Goal: Contribute content: Contribute content

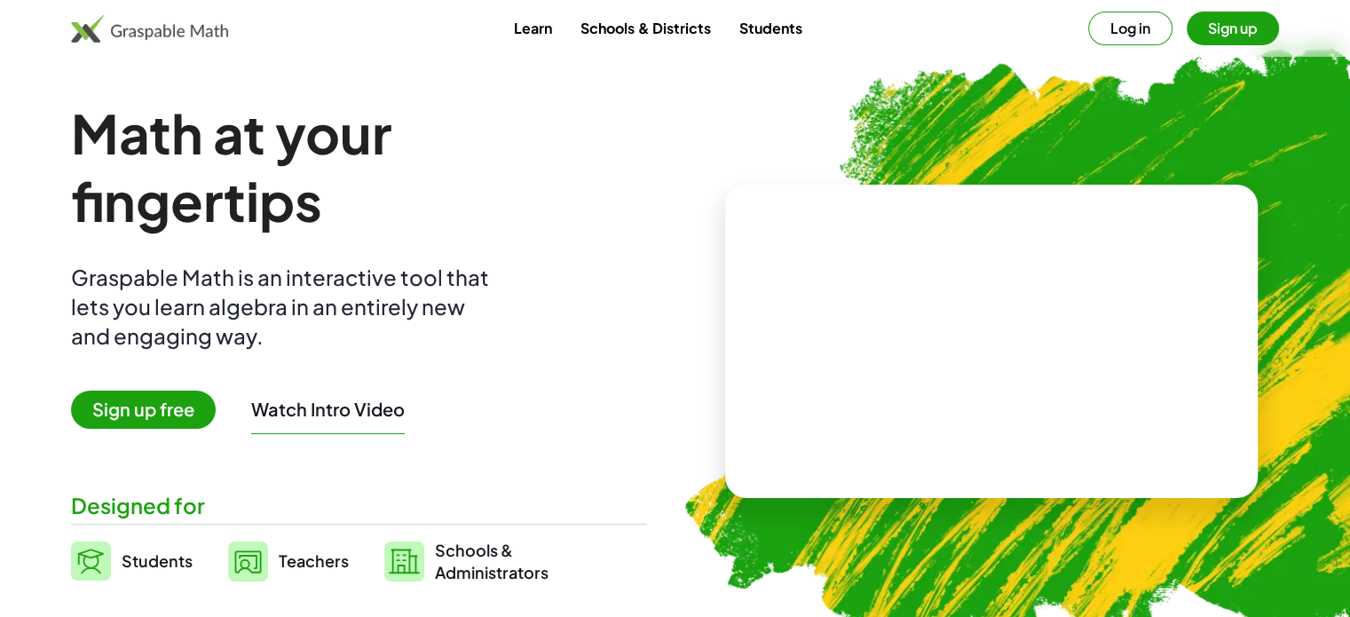
click at [121, 407] on span "Sign up free" at bounding box center [143, 409] width 145 height 38
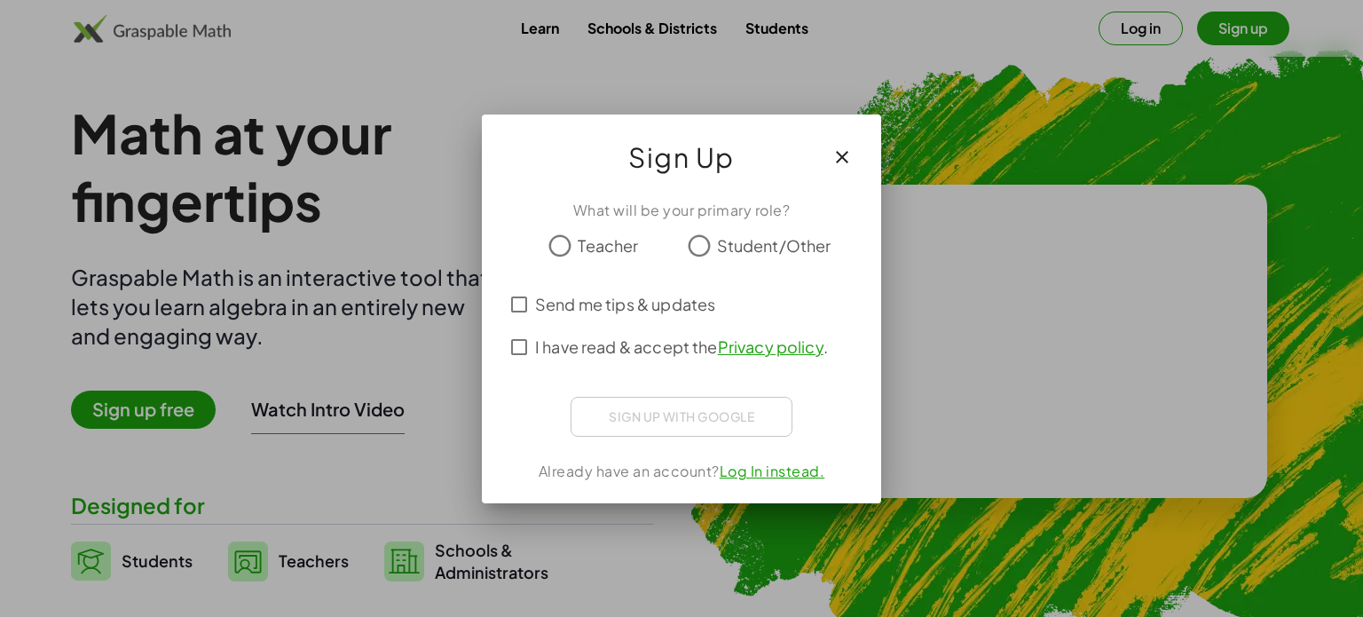
click at [583, 247] on span "Teacher" at bounding box center [608, 245] width 60 height 24
click at [567, 348] on span "I have read & accept the Privacy policy ." at bounding box center [681, 347] width 293 height 24
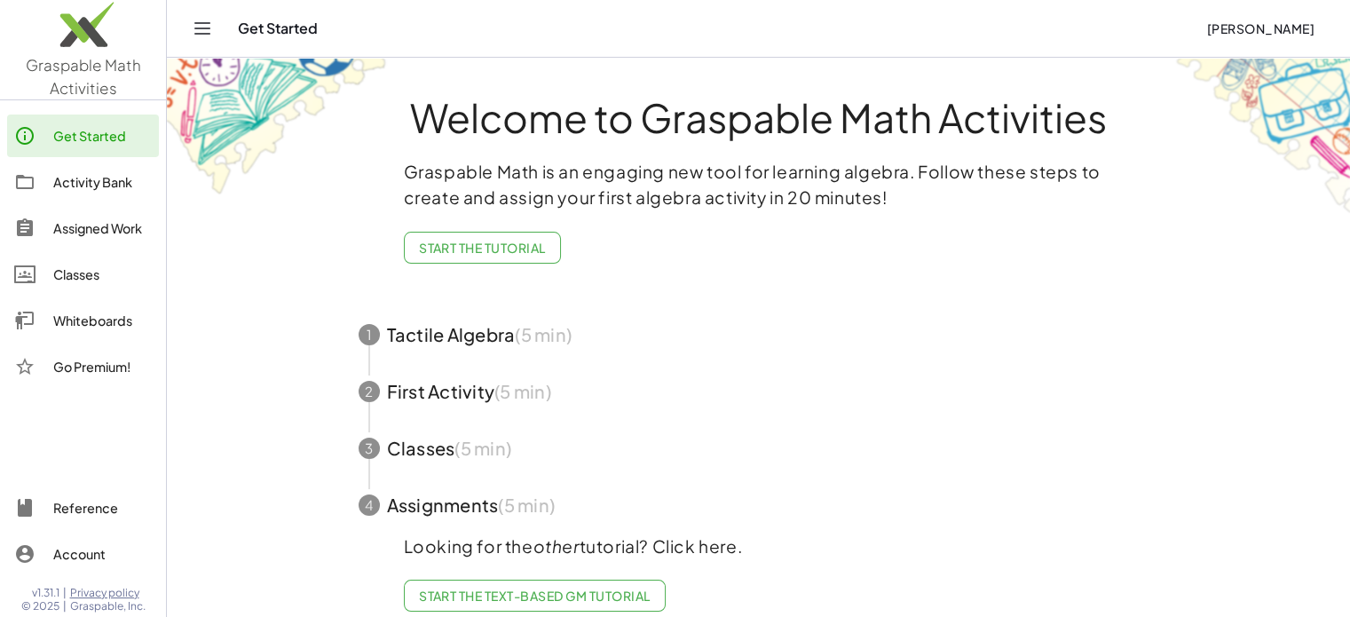
scroll to position [33, 0]
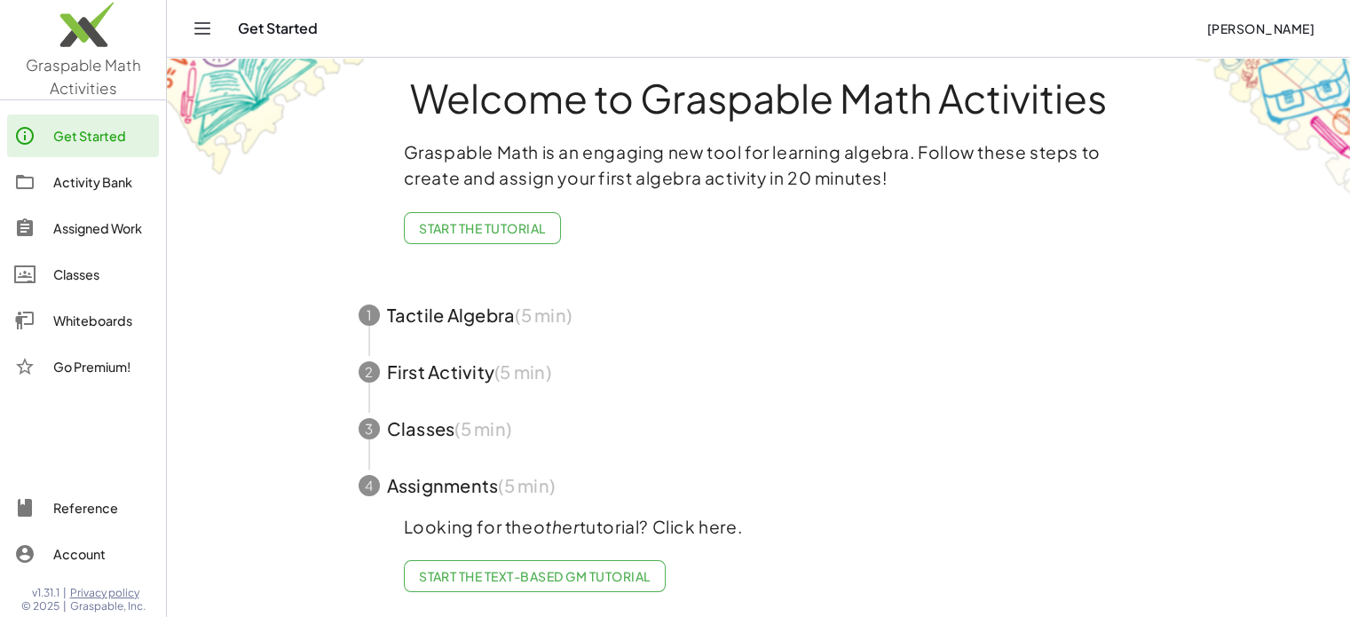
click at [71, 181] on div "Activity Bank" at bounding box center [102, 181] width 98 height 21
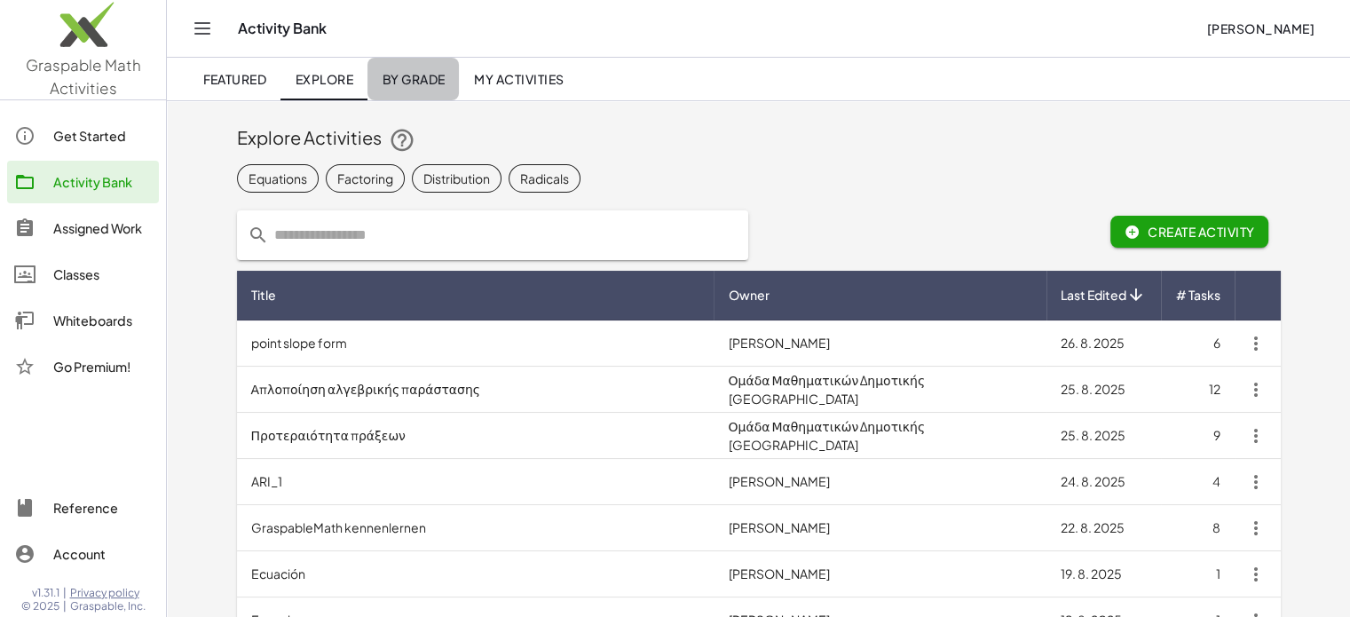
click at [393, 89] on link "By Grade" at bounding box center [412, 79] width 91 height 43
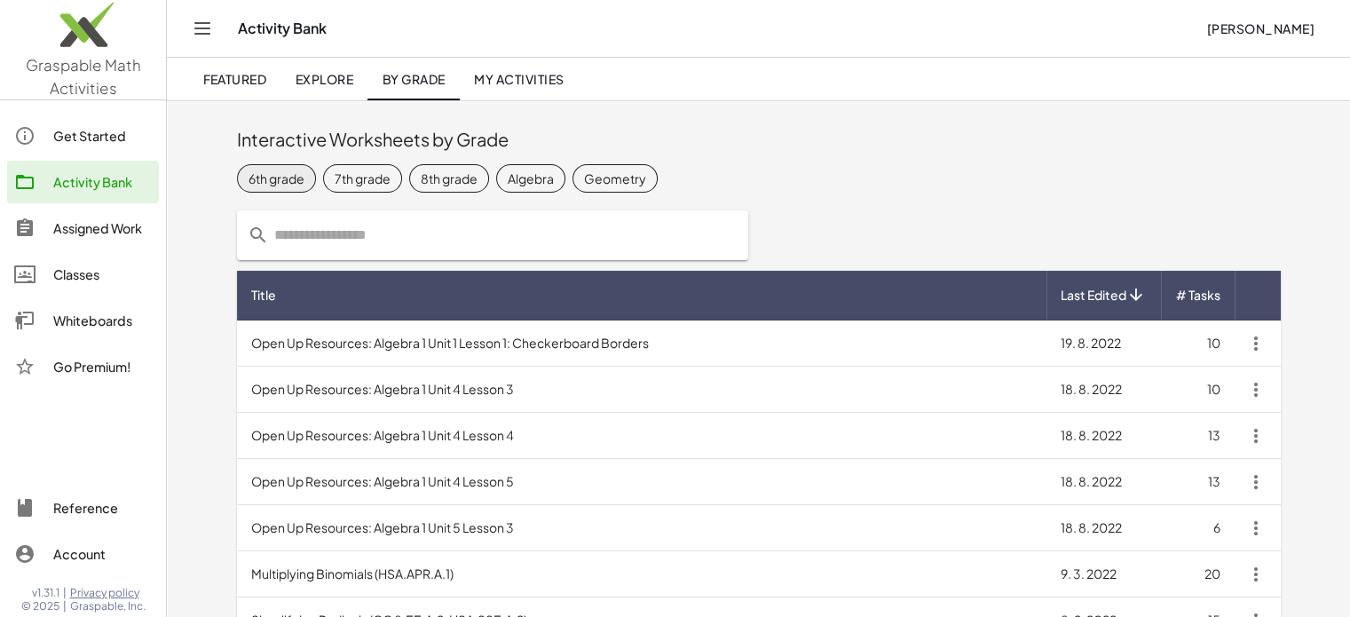
click at [280, 175] on div "6th grade" at bounding box center [276, 178] width 56 height 19
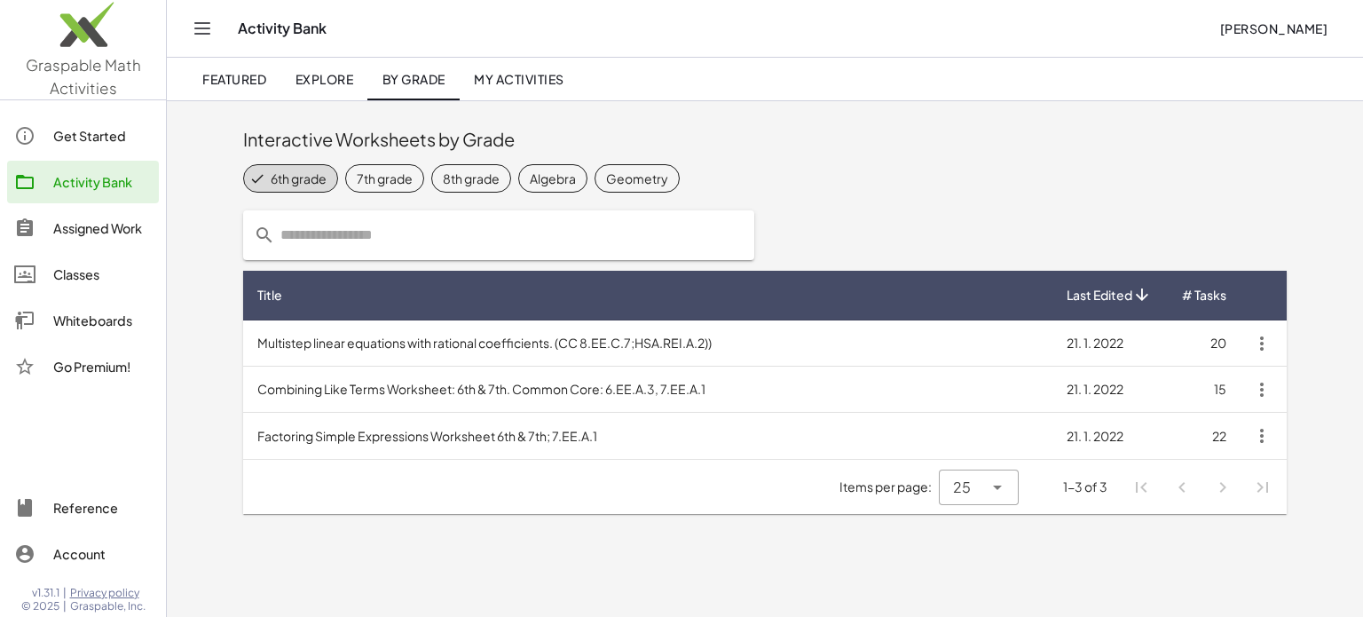
click at [126, 135] on div "Get Started" at bounding box center [102, 135] width 98 height 21
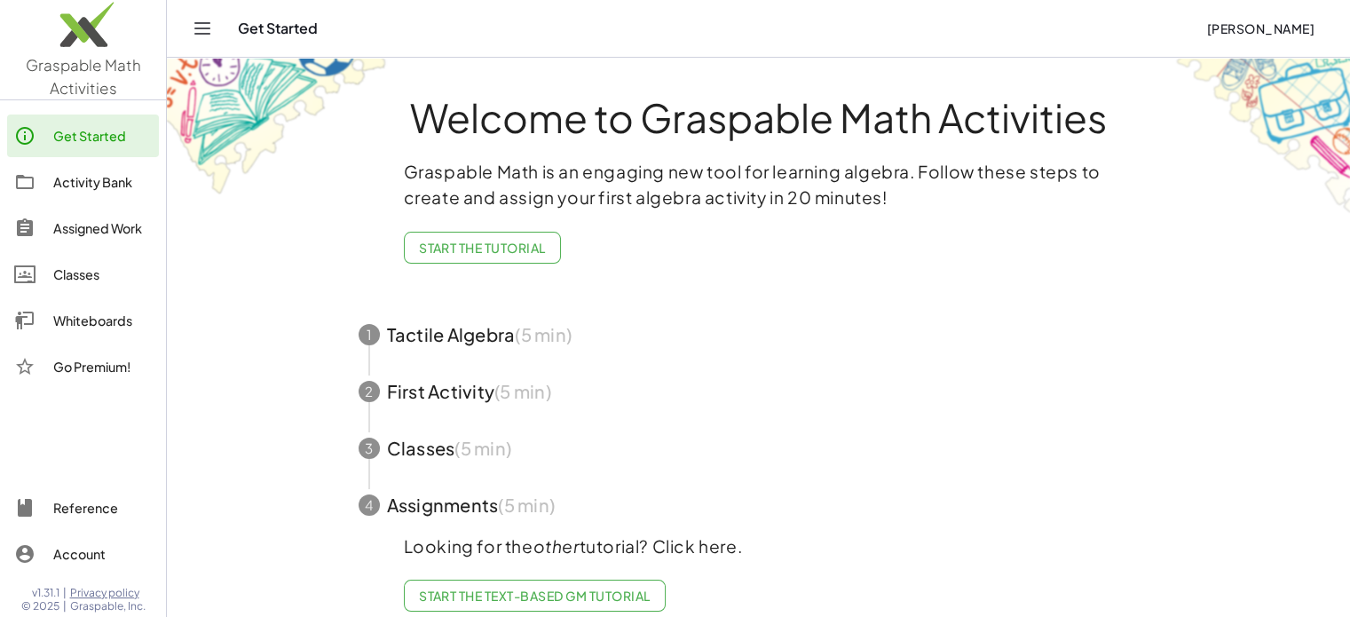
click at [112, 177] on div "Activity Bank" at bounding box center [102, 181] width 98 height 21
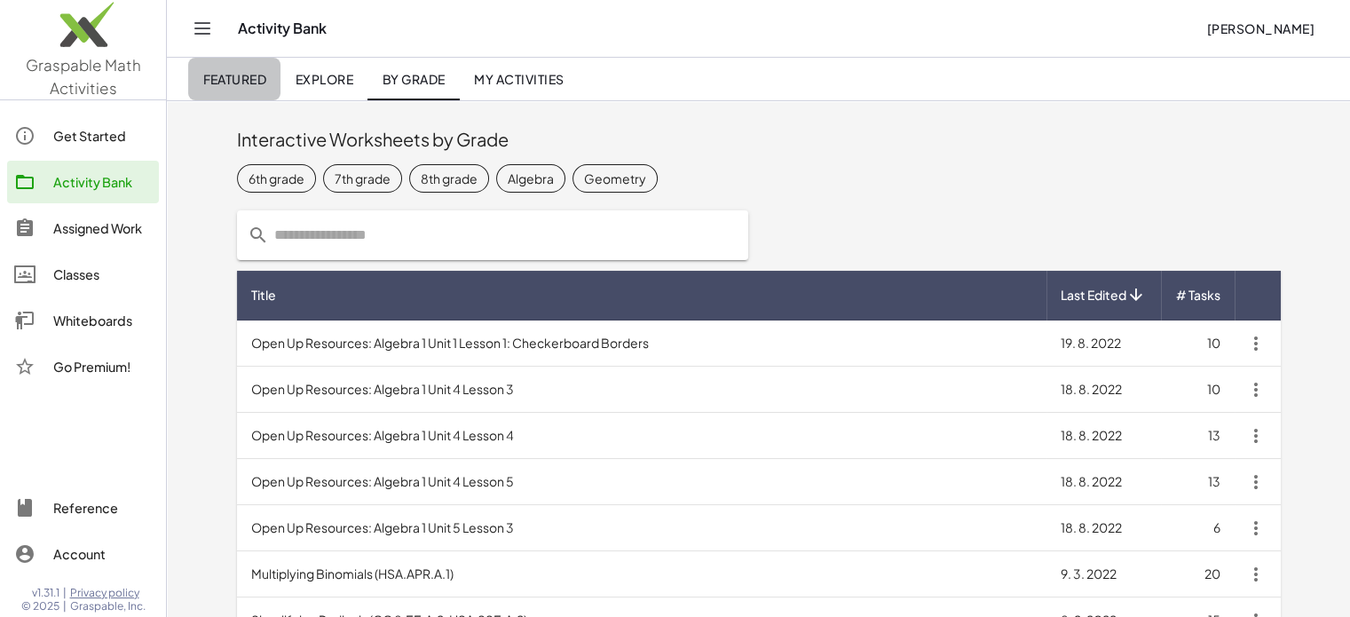
click at [227, 77] on span "Featured" at bounding box center [234, 79] width 64 height 16
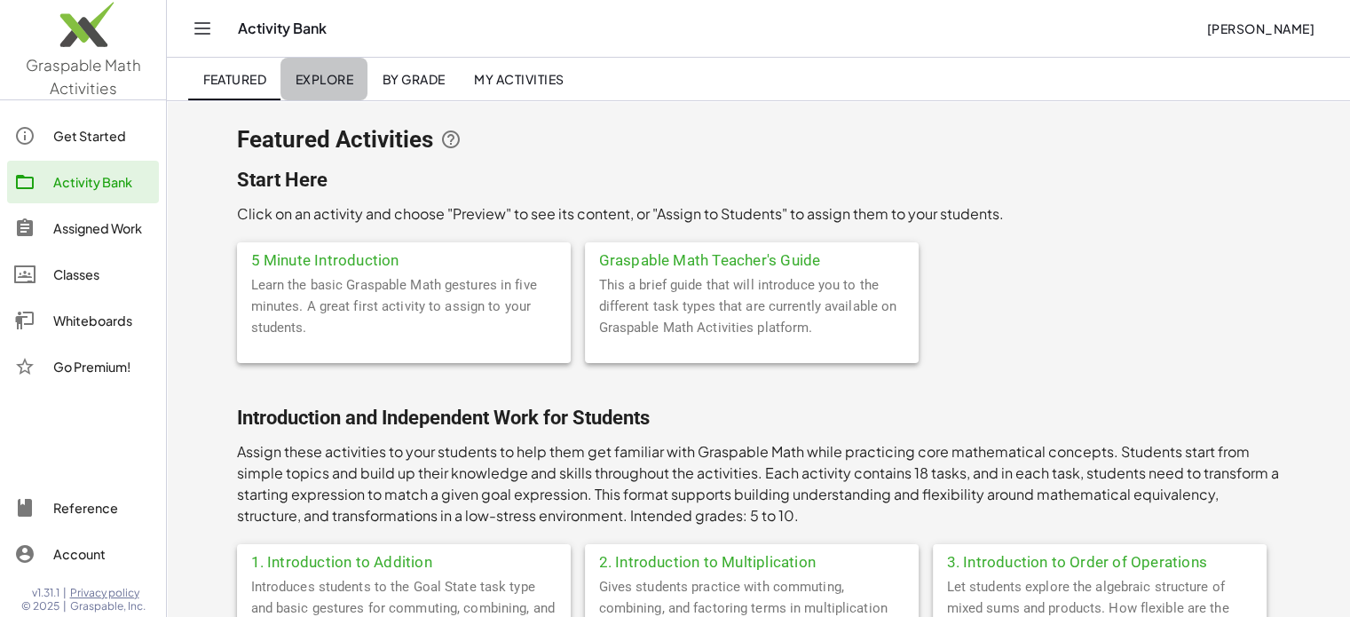
click at [335, 77] on span "Explore" at bounding box center [324, 79] width 59 height 16
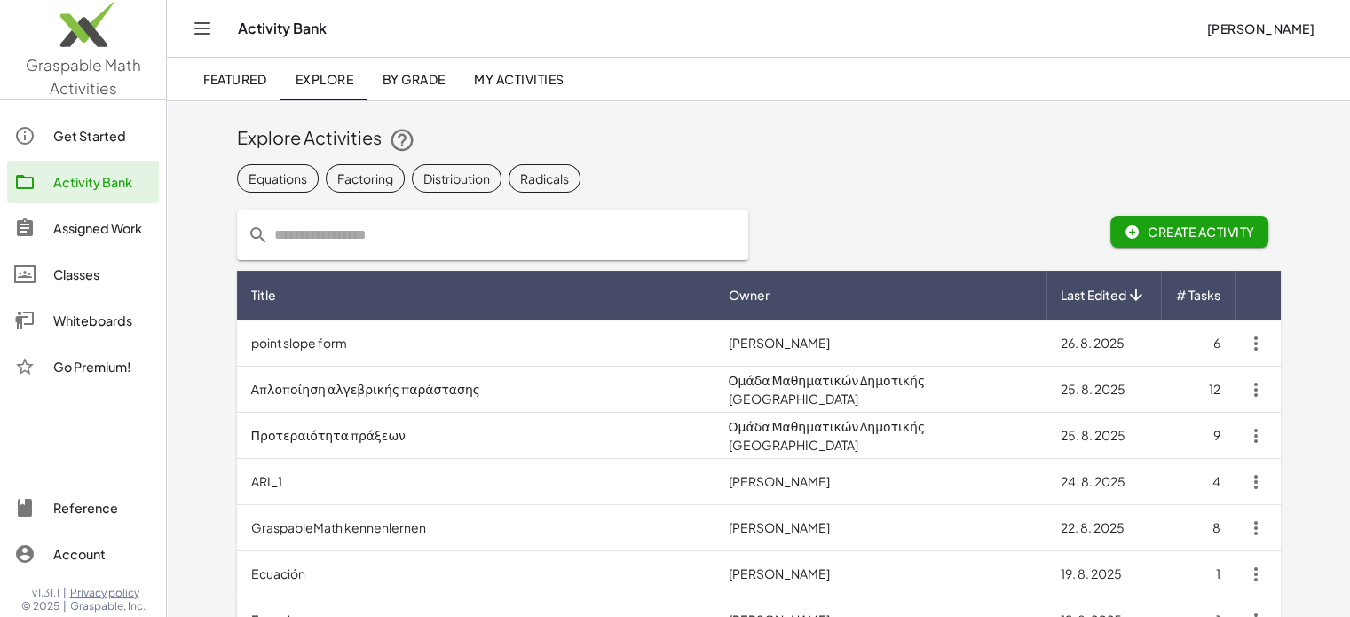
click at [1166, 232] on span "Create Activity" at bounding box center [1189, 232] width 130 height 16
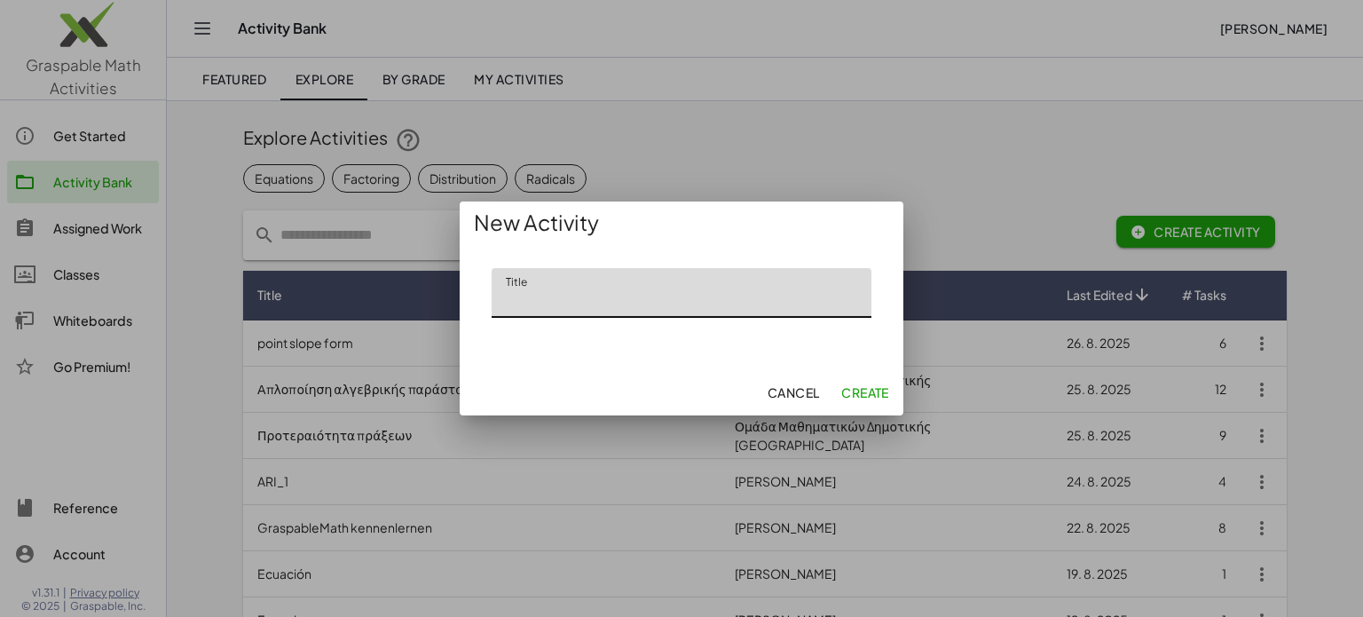
click at [712, 301] on input "Title" at bounding box center [682, 293] width 380 height 50
click at [735, 303] on input "Title" at bounding box center [682, 293] width 380 height 50
type input "*"
type input "**********"
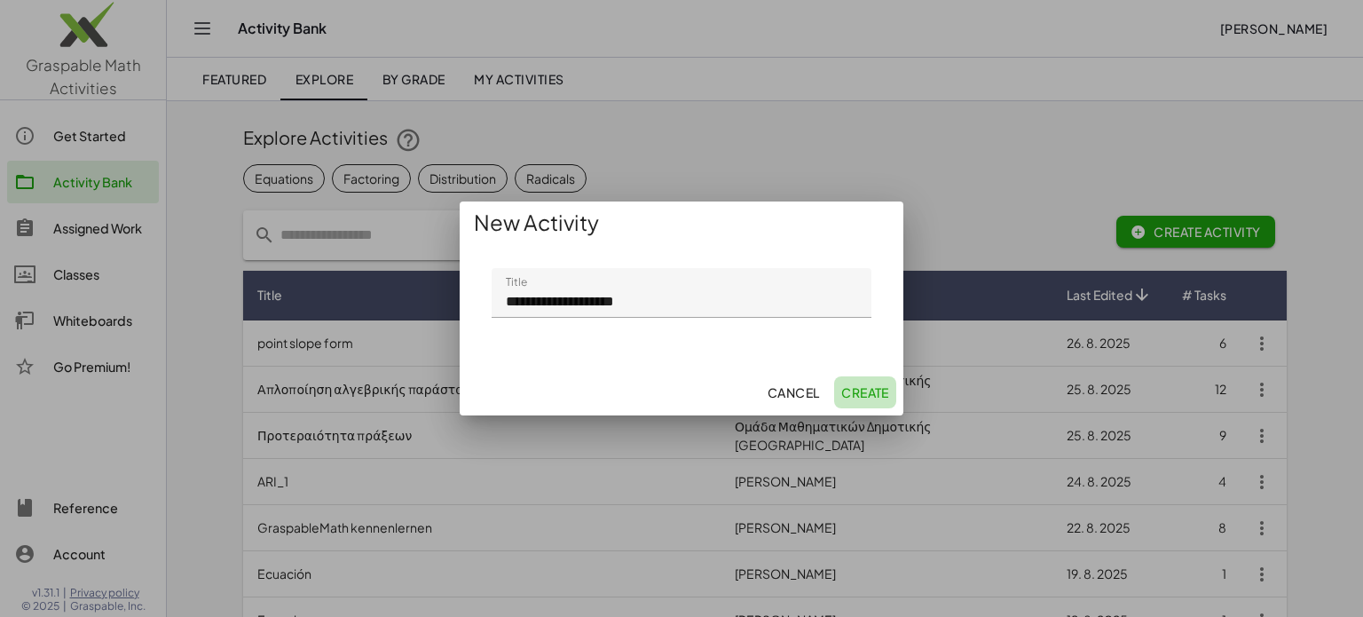
click at [859, 397] on span "Create" at bounding box center [865, 392] width 48 height 16
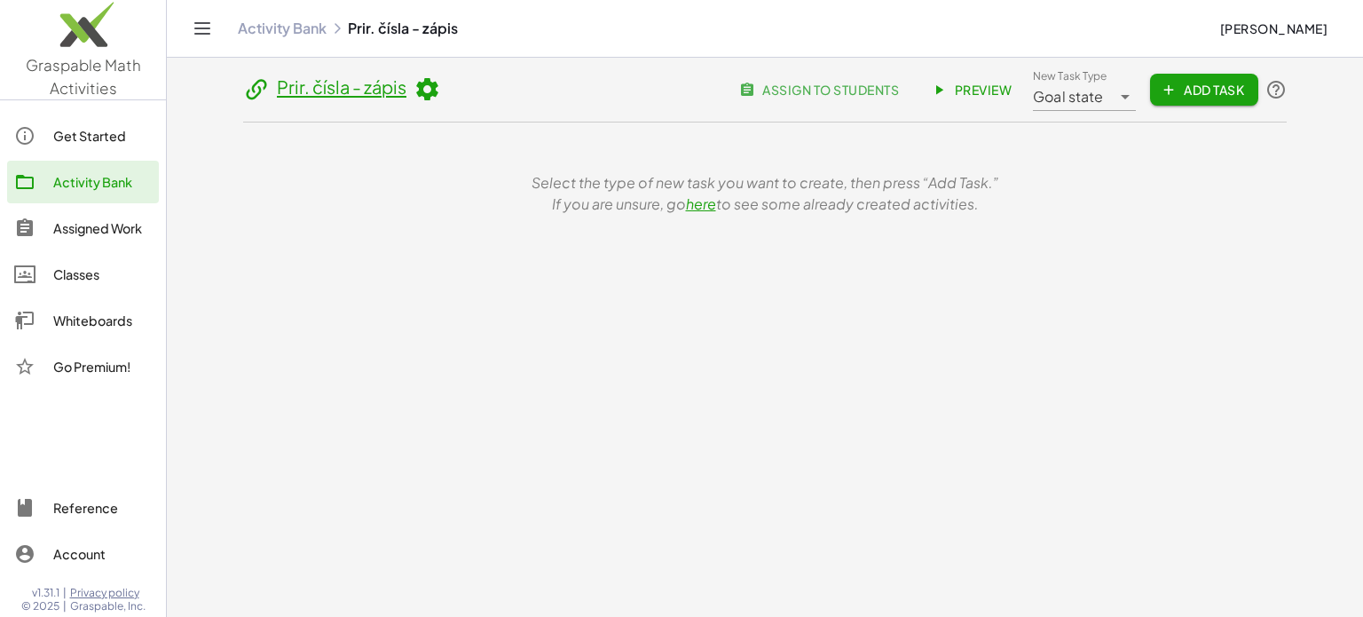
click at [1215, 88] on span "Add Task" at bounding box center [1204, 90] width 80 height 16
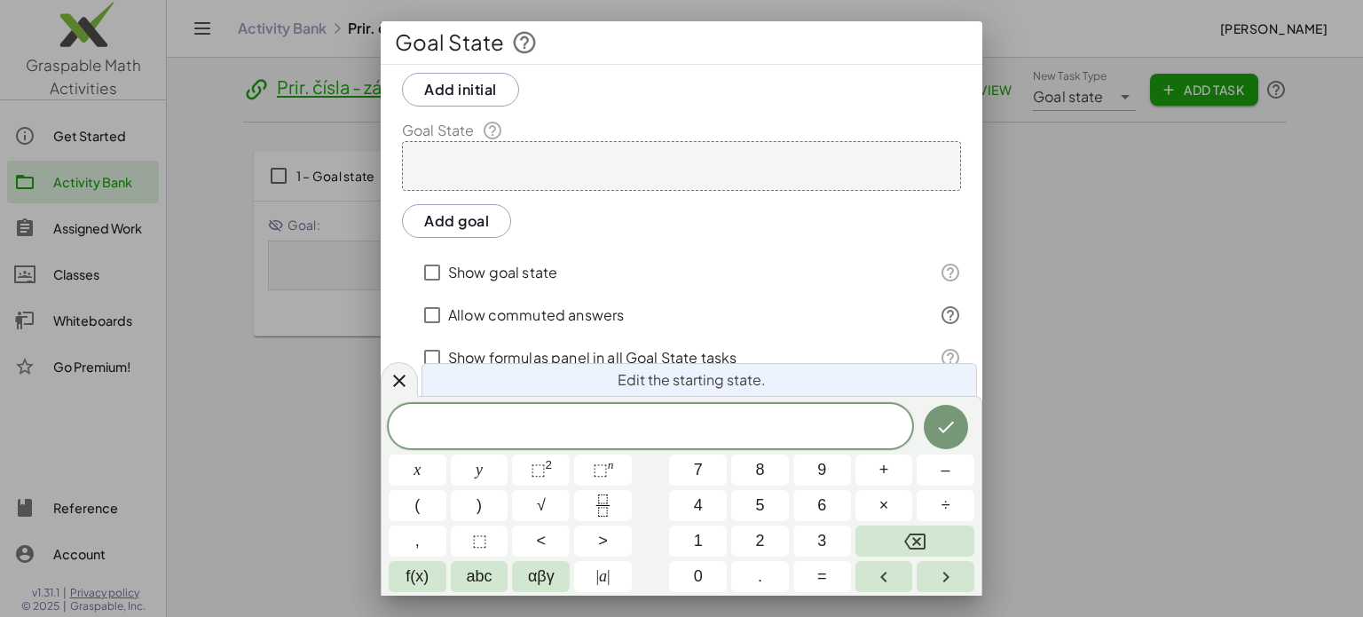
scroll to position [111, 0]
click at [1144, 337] on div at bounding box center [681, 308] width 1363 height 617
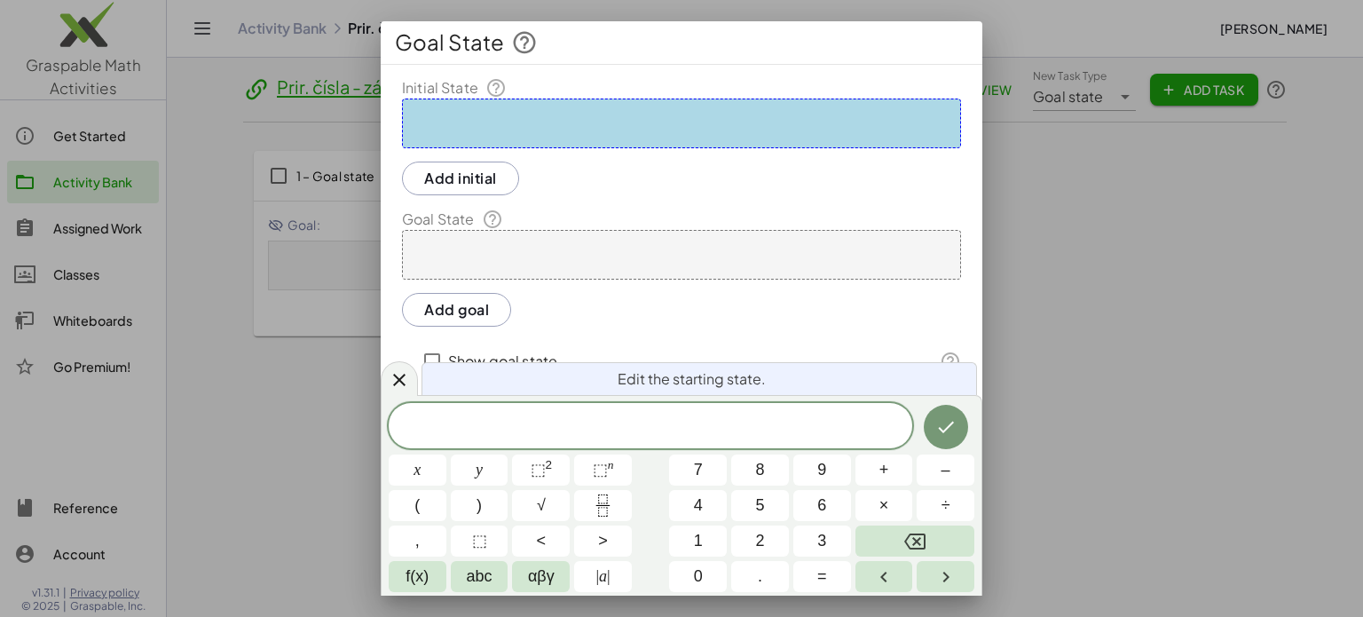
scroll to position [0, 0]
click at [555, 138] on div at bounding box center [681, 125] width 559 height 50
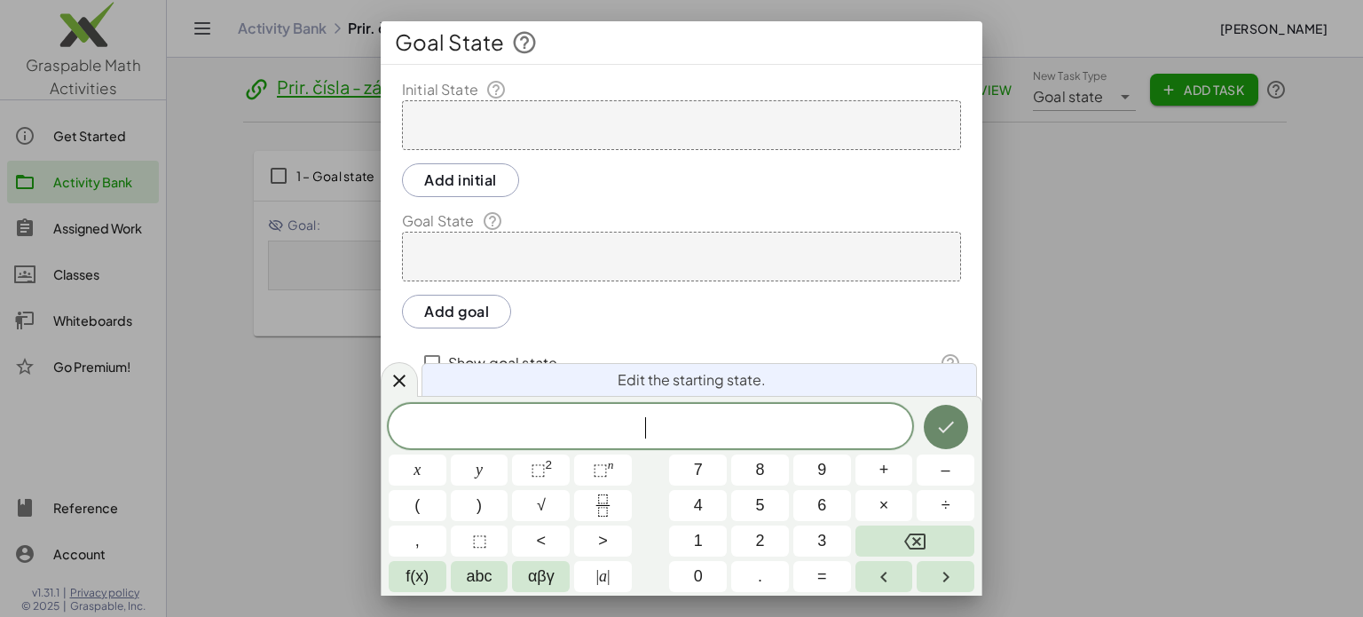
click at [964, 420] on button "Done" at bounding box center [946, 427] width 44 height 44
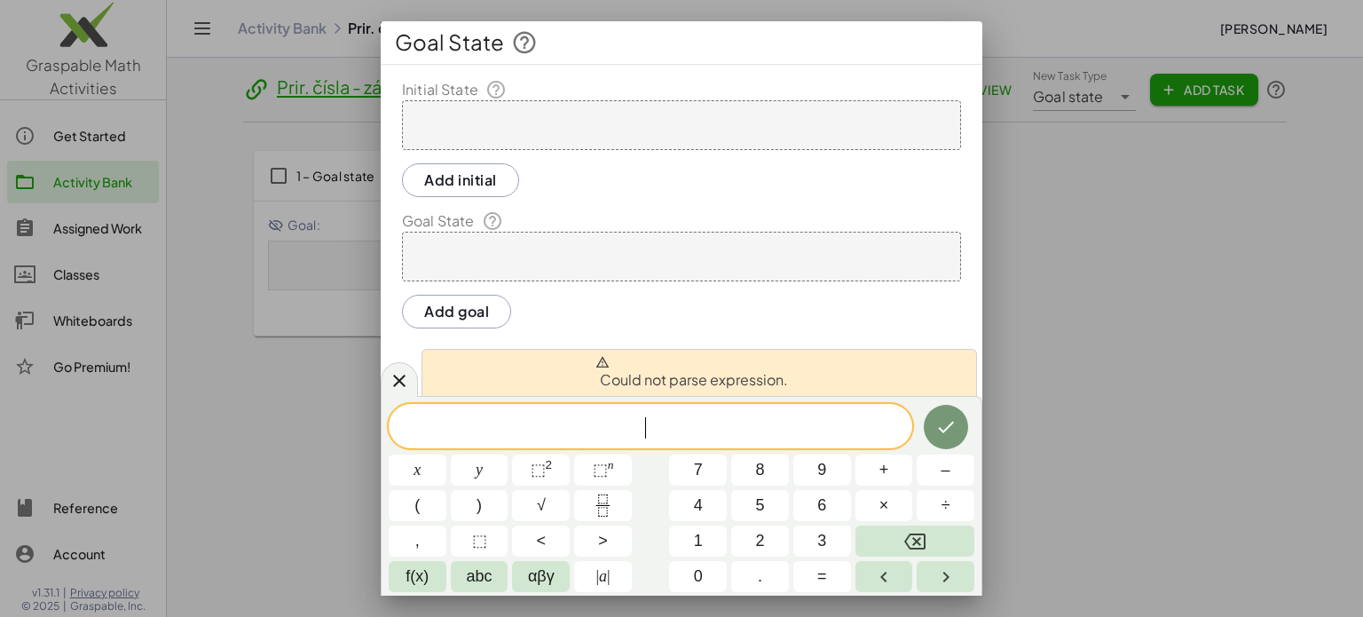
click at [539, 106] on div at bounding box center [681, 125] width 559 height 50
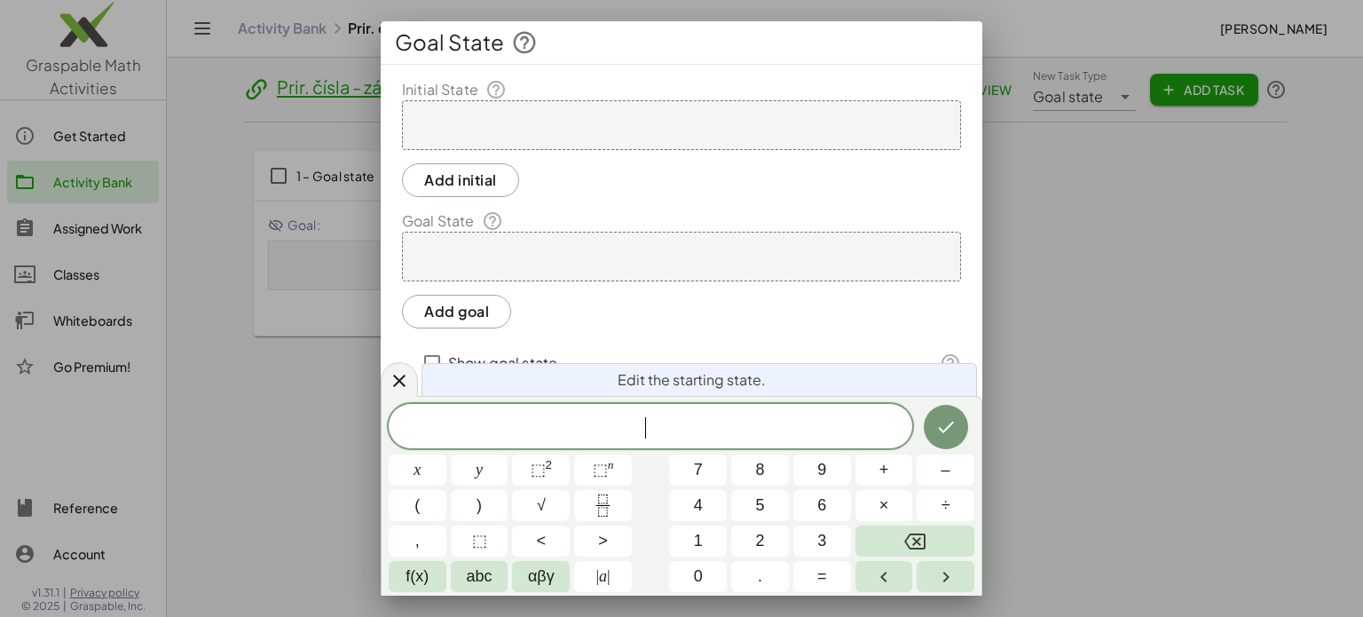
click at [458, 237] on div at bounding box center [681, 257] width 559 height 50
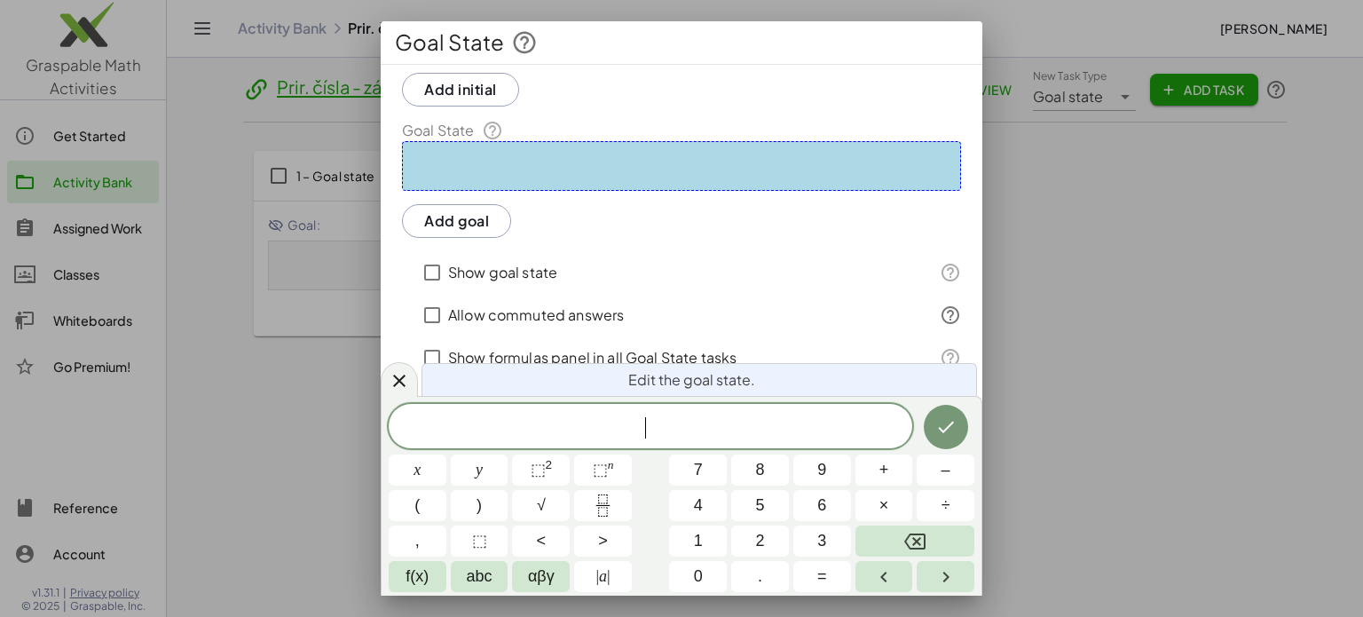
scroll to position [111, 0]
click at [1074, 159] on div at bounding box center [681, 308] width 1363 height 617
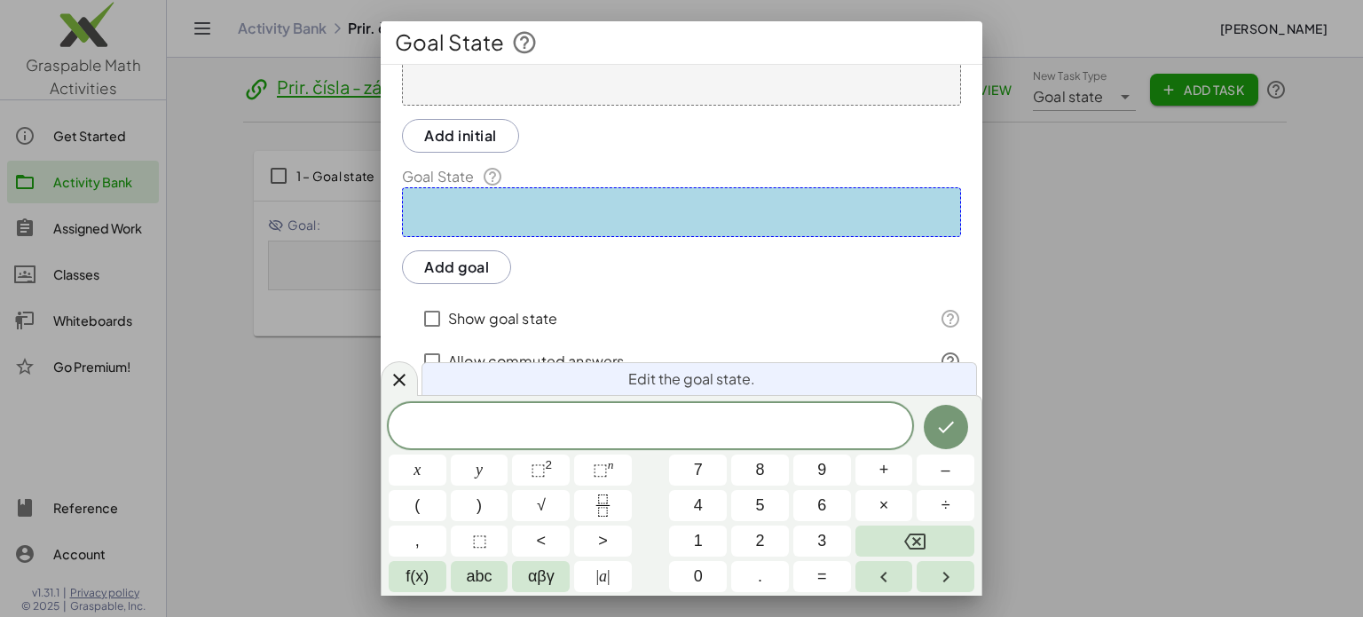
scroll to position [0, 0]
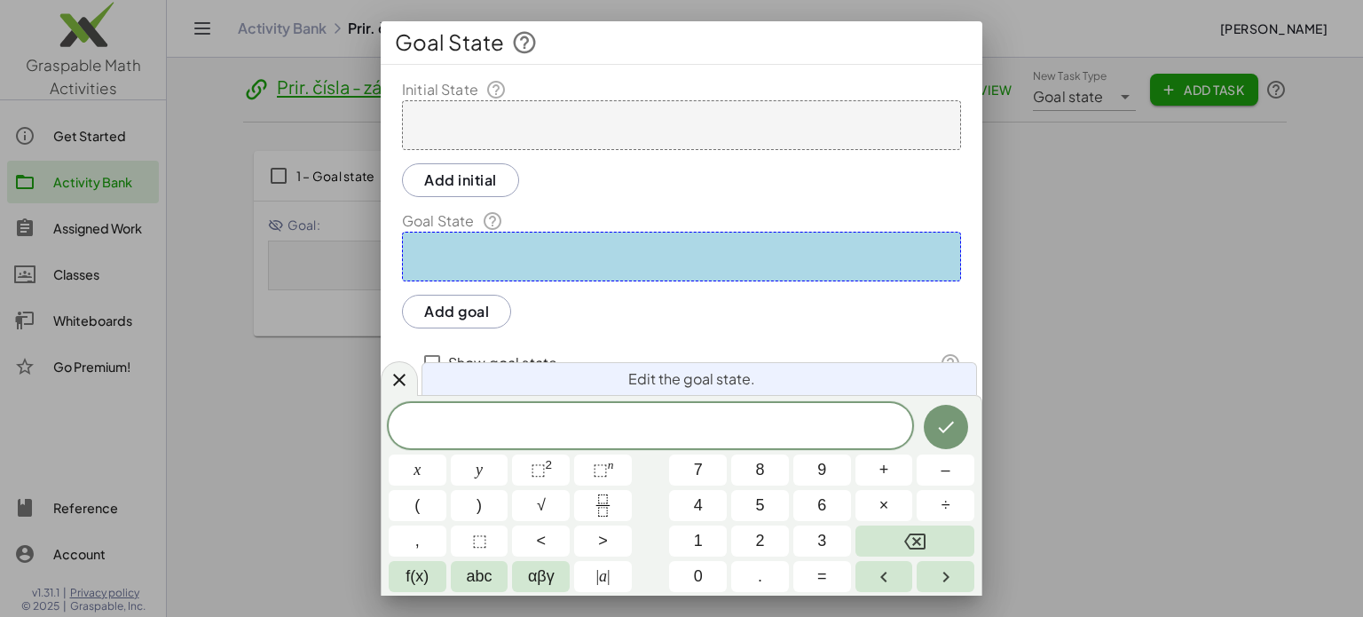
click at [510, 141] on div at bounding box center [681, 125] width 559 height 50
